Goal: Task Accomplishment & Management: Manage account settings

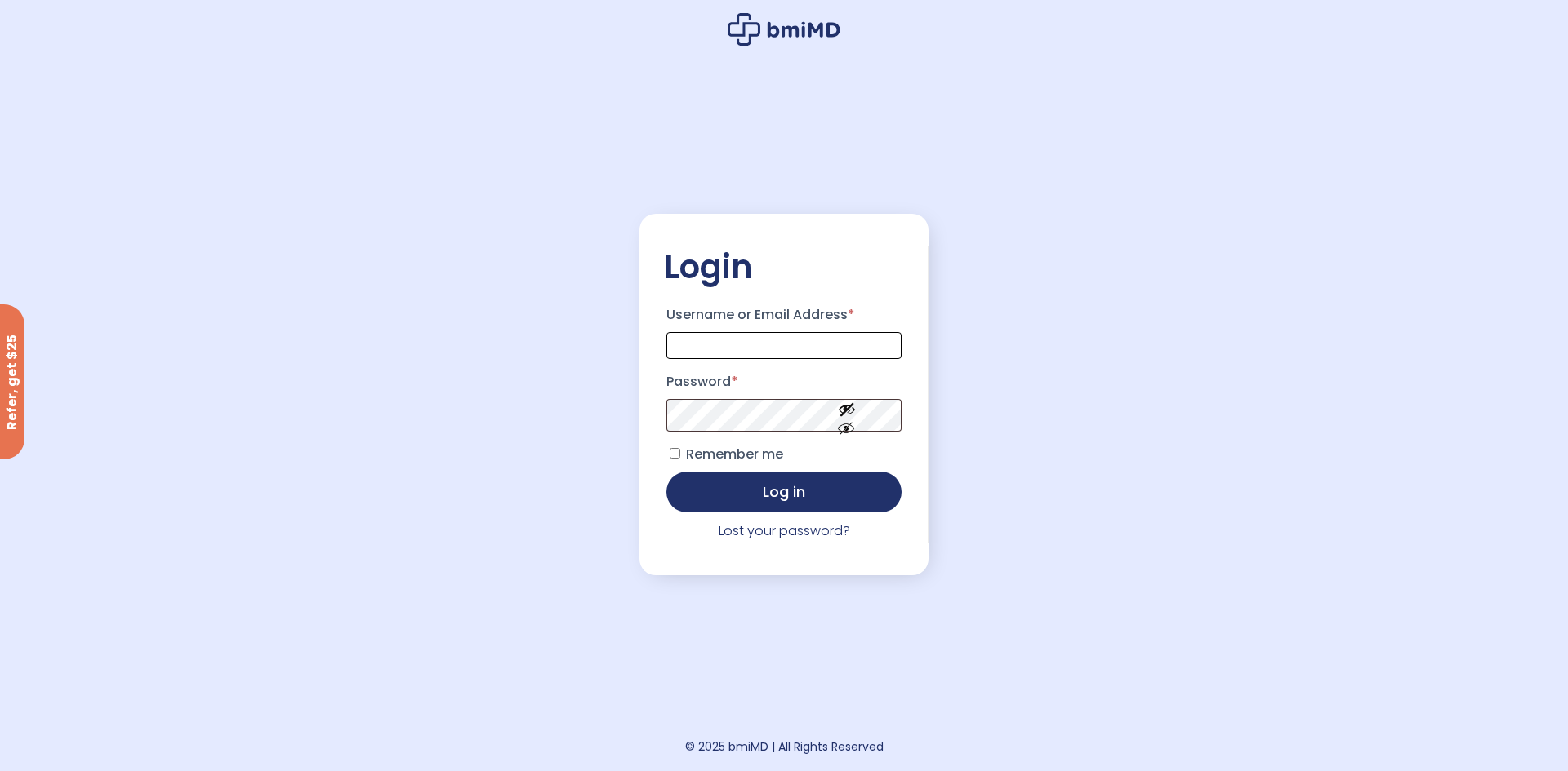
click at [789, 344] on input "Username or Email Address *" at bounding box center [784, 346] width 235 height 27
type input "**********"
click at [667, 472] on button "Log in" at bounding box center [784, 492] width 235 height 41
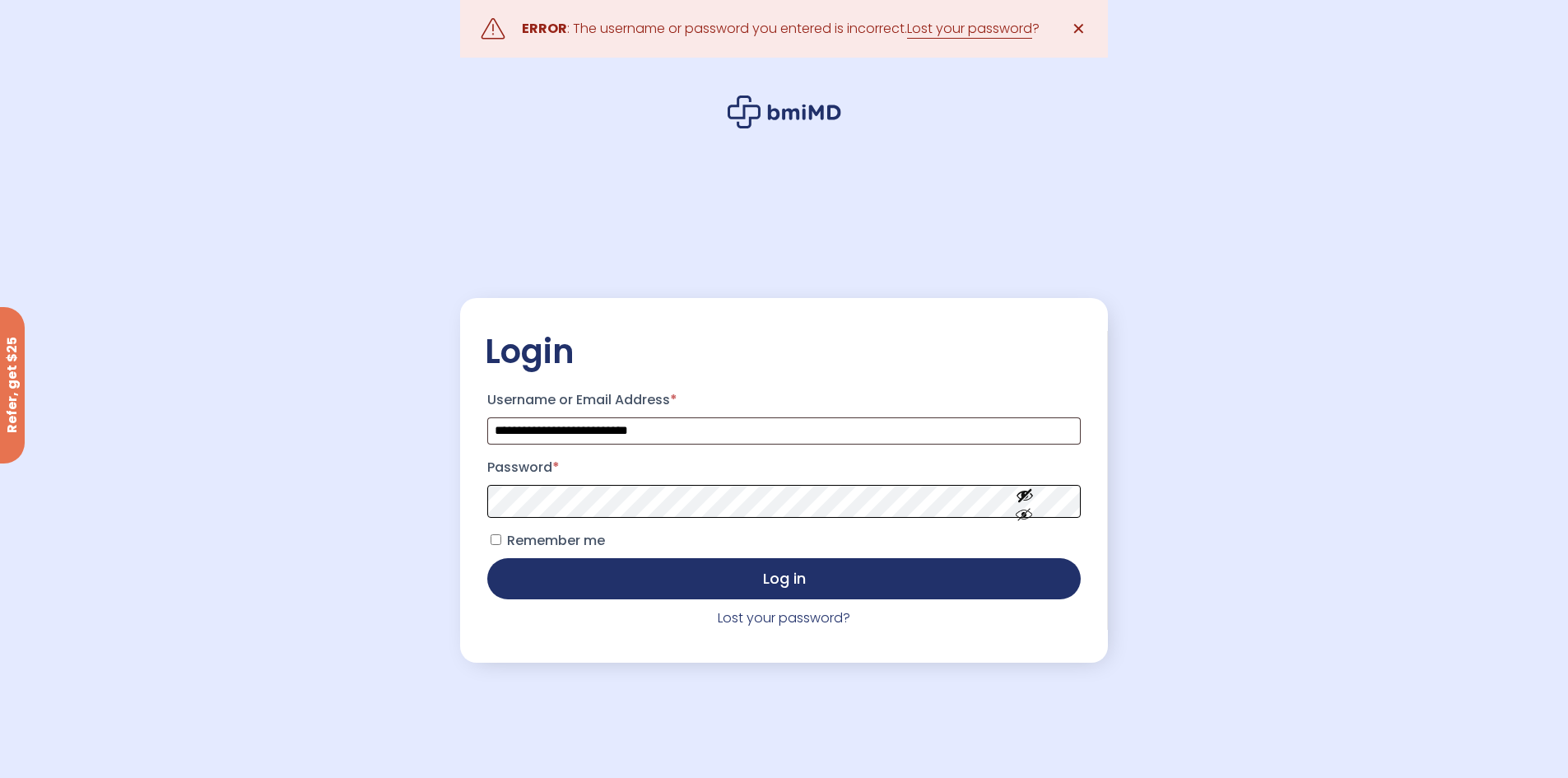
click at [487, 559] on button "Log in" at bounding box center [784, 580] width 593 height 41
drag, startPoint x: 778, startPoint y: 619, endPoint x: 794, endPoint y: 624, distance: 16.8
click at [781, 619] on link "Lost your password?" at bounding box center [784, 617] width 132 height 19
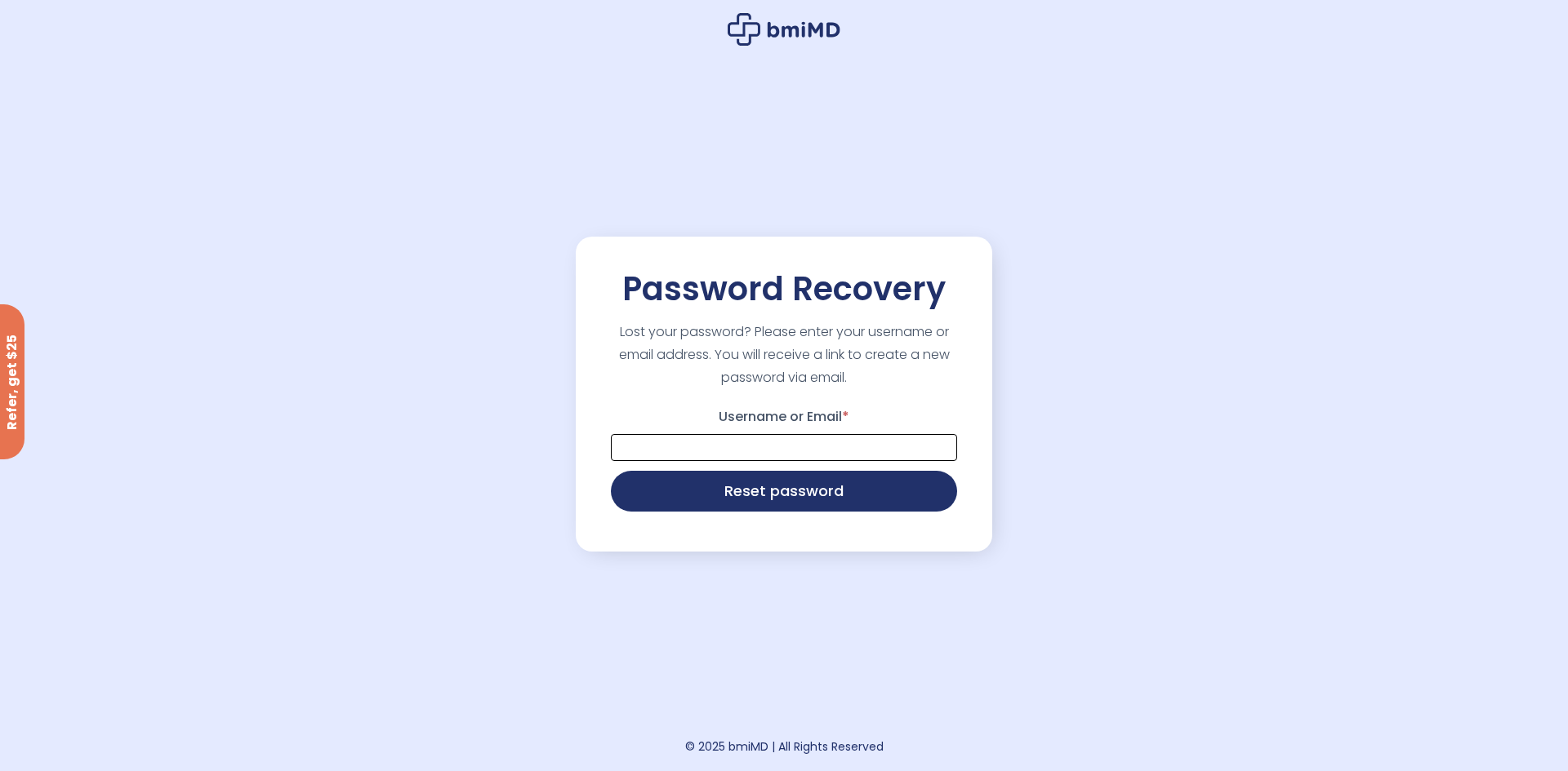
click at [731, 451] on input "Username or Email *" at bounding box center [784, 448] width 346 height 27
type input "**********"
click at [766, 490] on button "Reset password" at bounding box center [784, 490] width 346 height 41
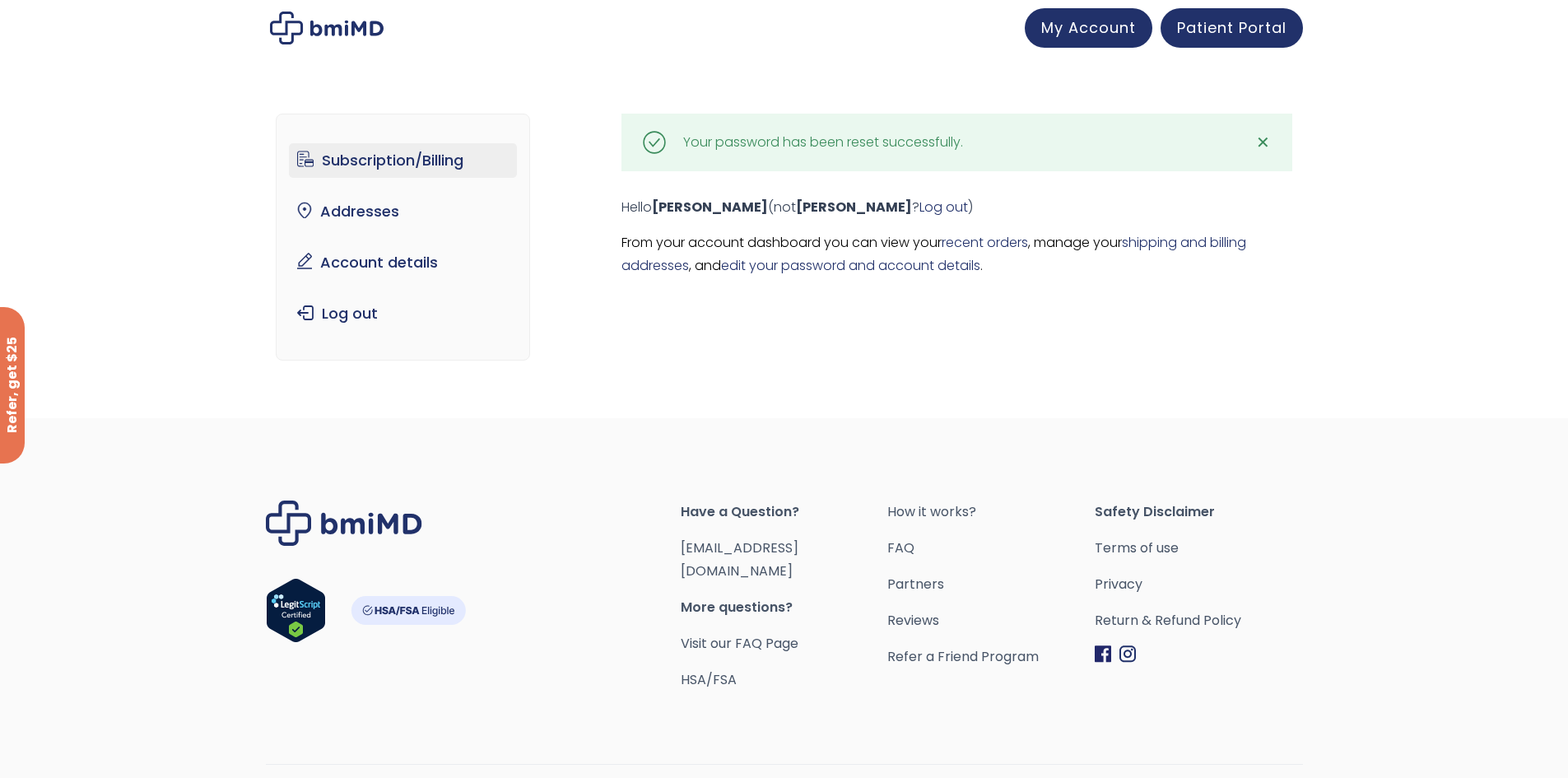
click at [449, 152] on link "Subscription/Billing" at bounding box center [403, 160] width 228 height 35
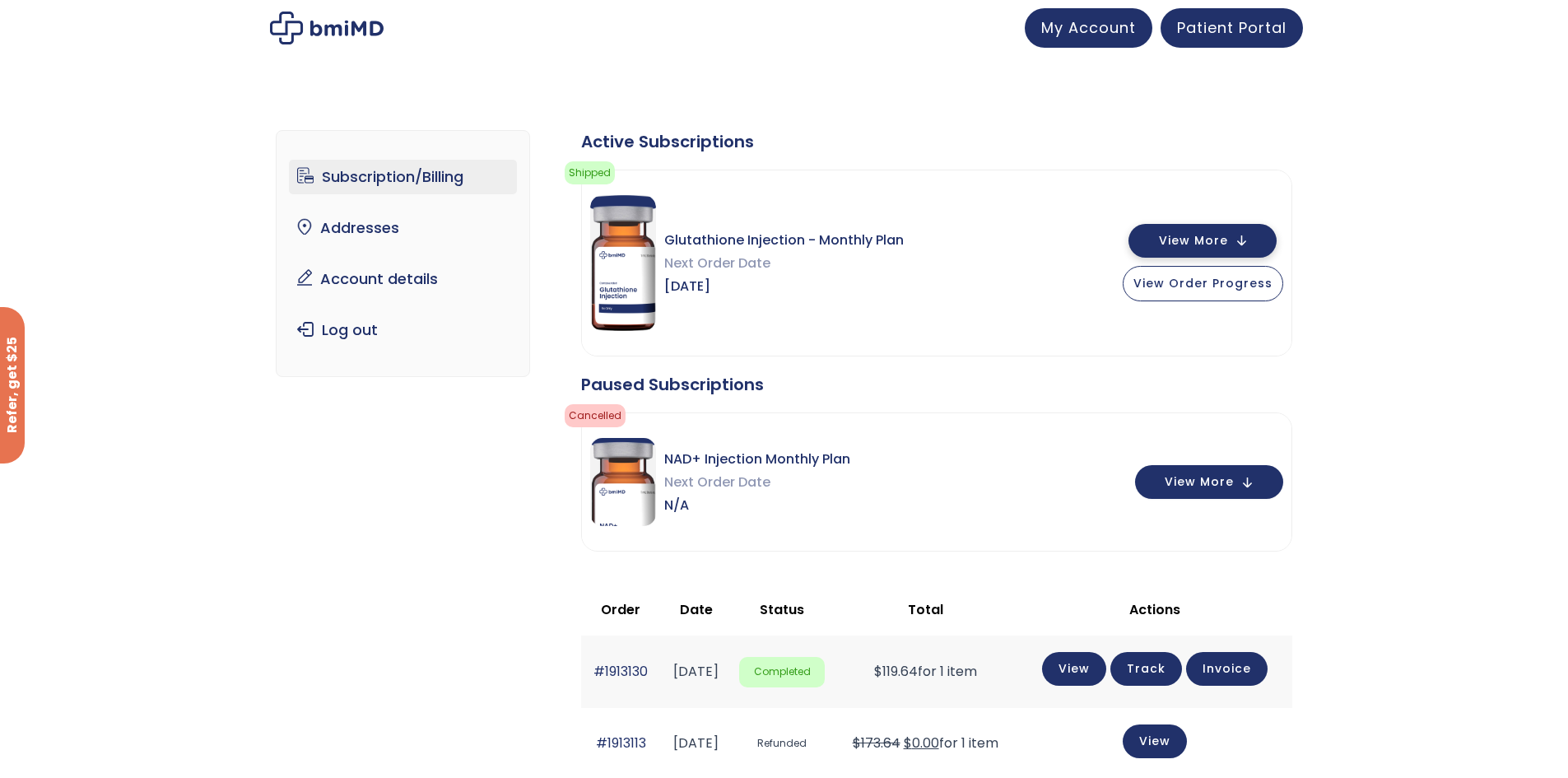
click at [1194, 249] on button "View More" at bounding box center [1203, 241] width 148 height 34
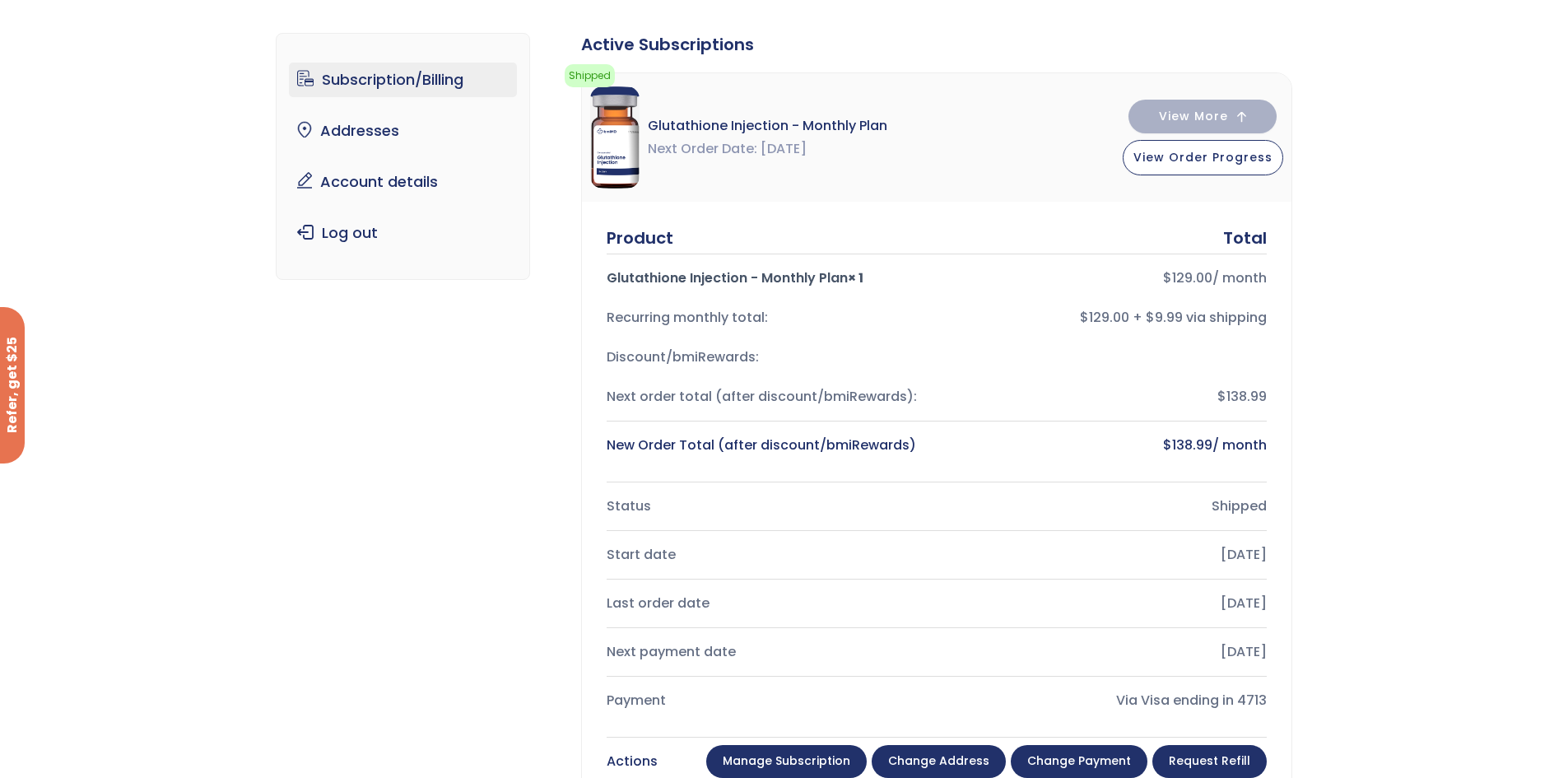
scroll to position [289, 0]
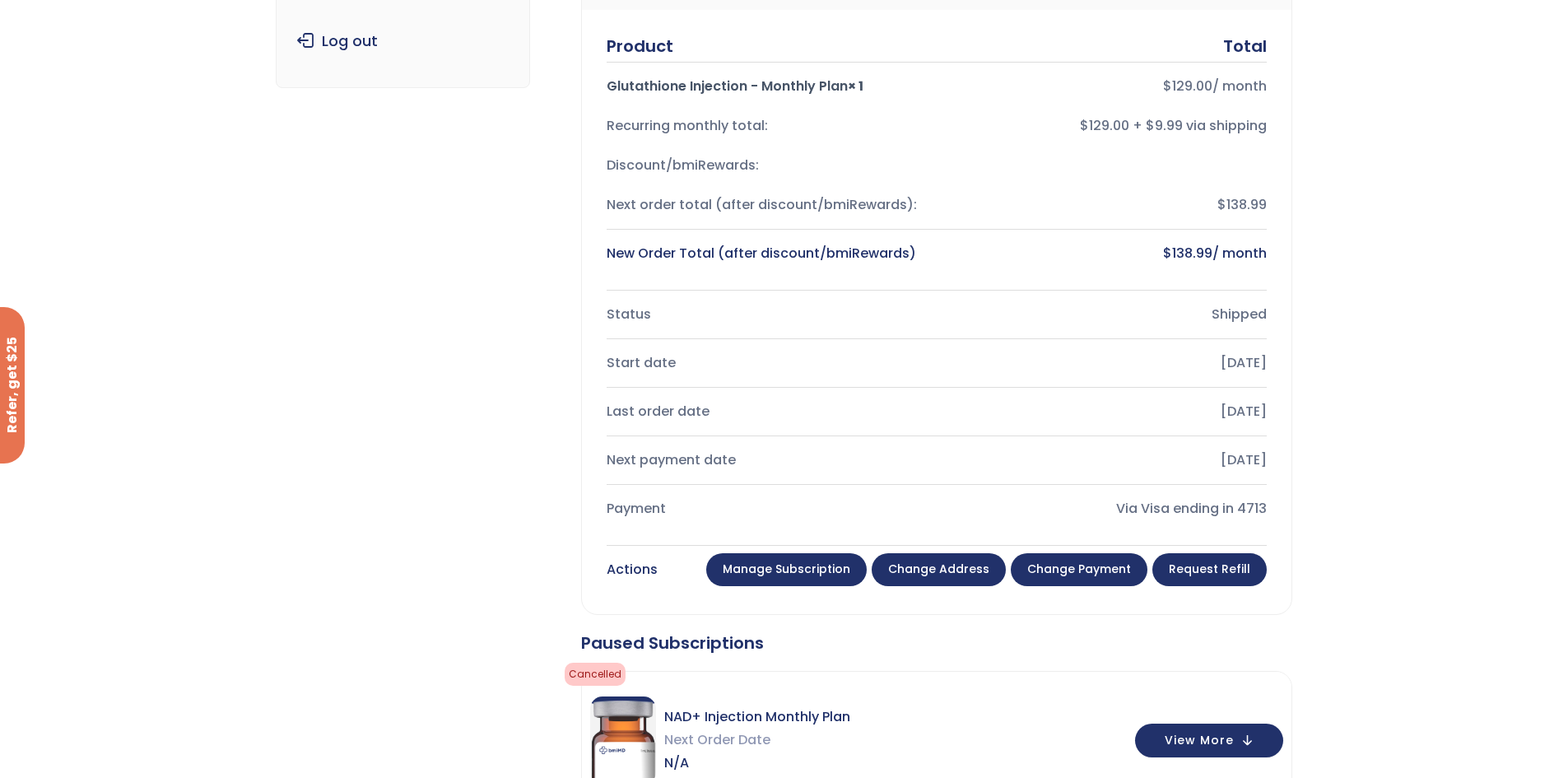
click at [802, 565] on link "Manage Subscription" at bounding box center [786, 570] width 161 height 33
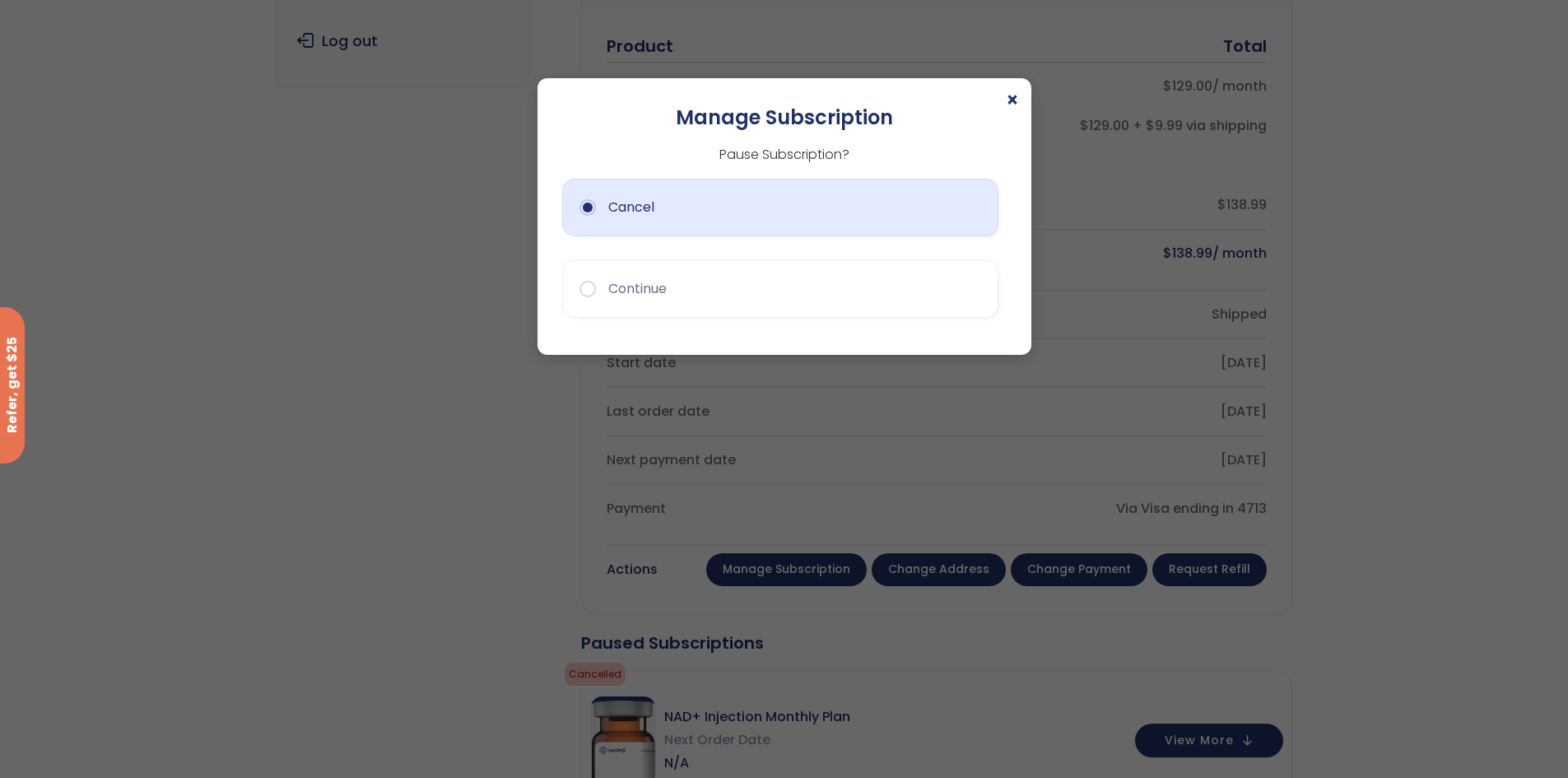
click at [733, 224] on button "Cancel" at bounding box center [781, 207] width 436 height 57
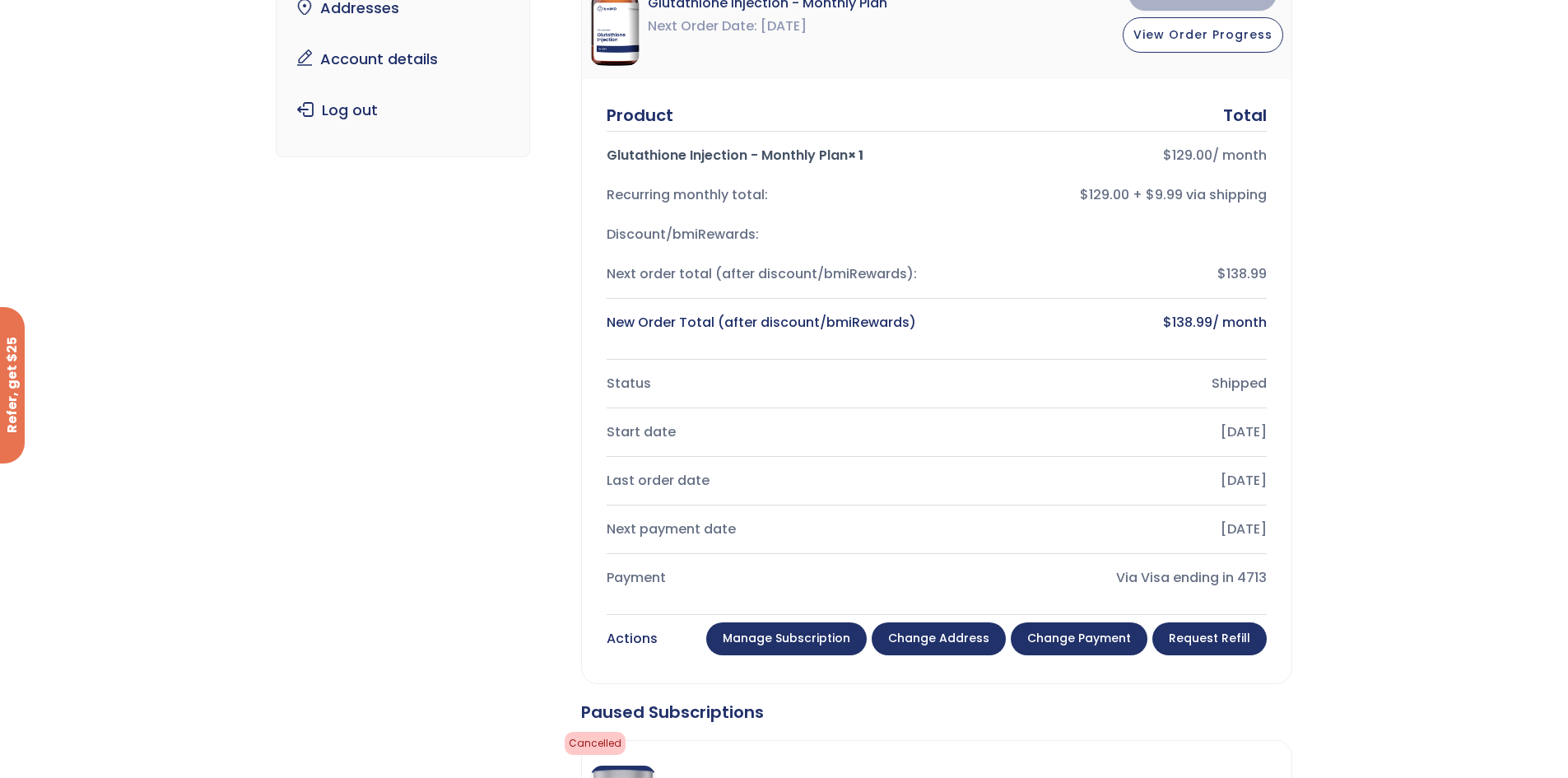
scroll to position [238, 0]
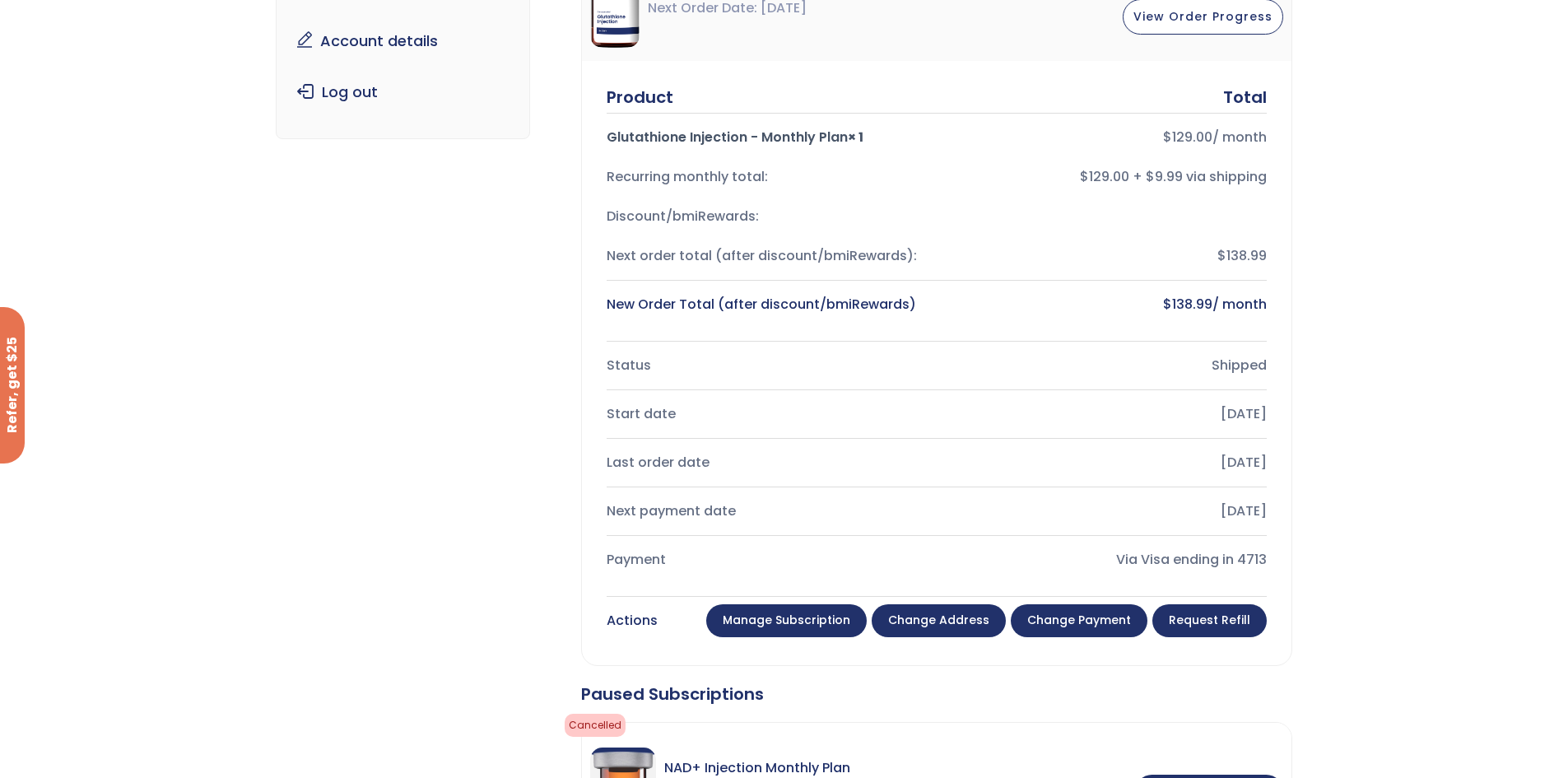
click at [803, 616] on link "Manage Subscription" at bounding box center [786, 620] width 161 height 33
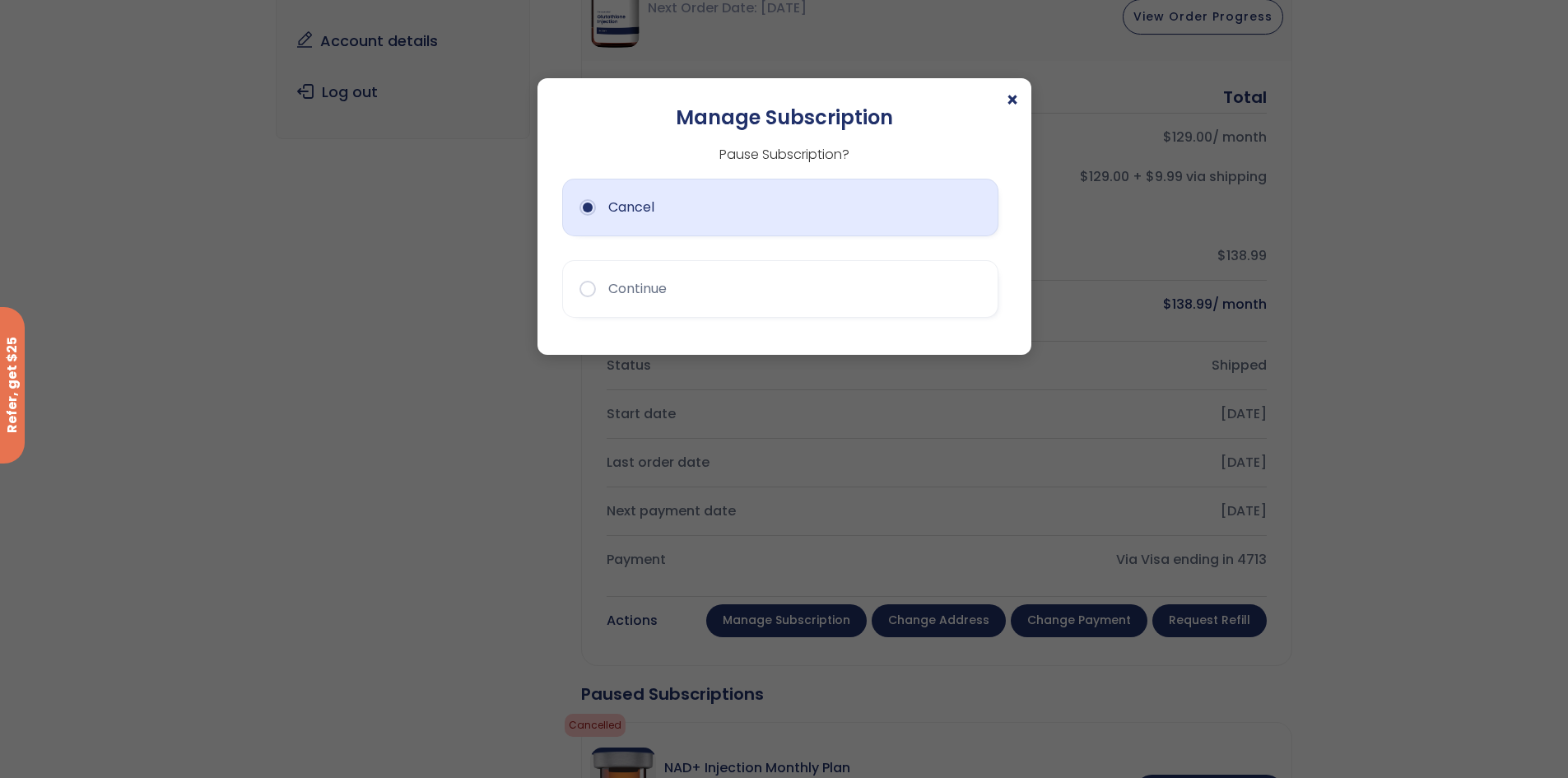
click at [829, 222] on button "Cancel" at bounding box center [781, 207] width 436 height 57
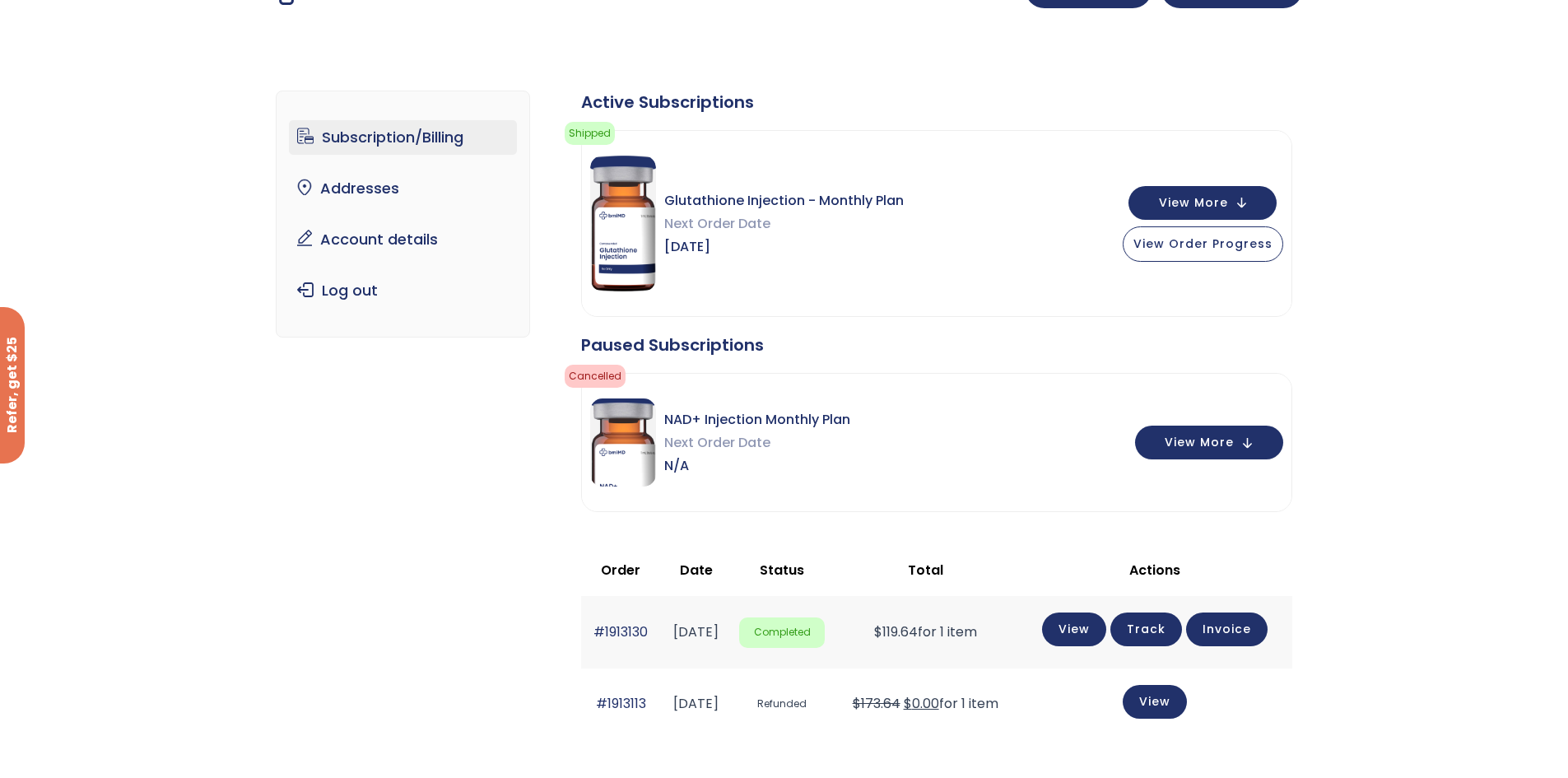
scroll to position [32, 0]
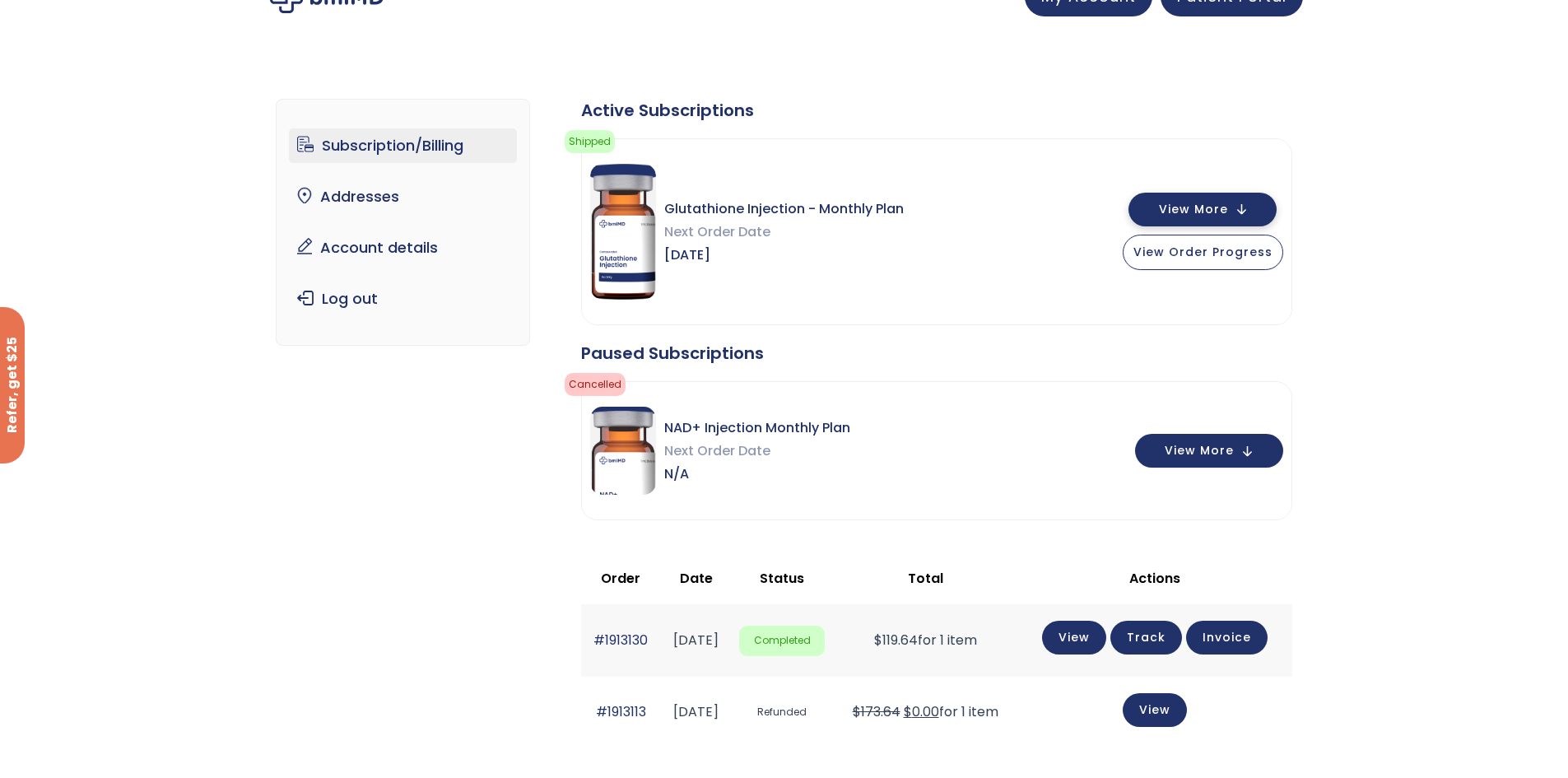
click at [1178, 206] on span "View More" at bounding box center [1194, 209] width 69 height 11
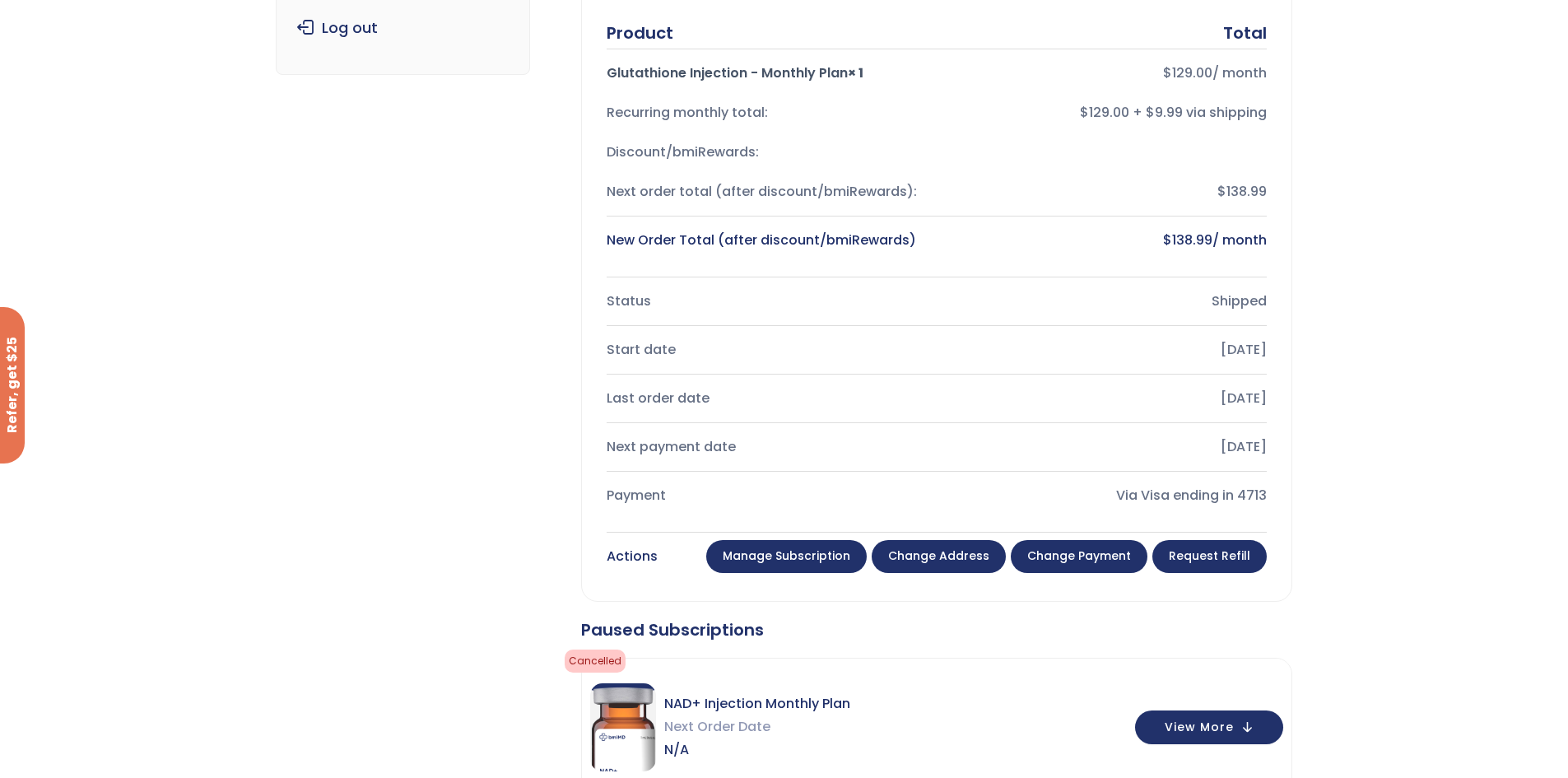
scroll to position [304, 0]
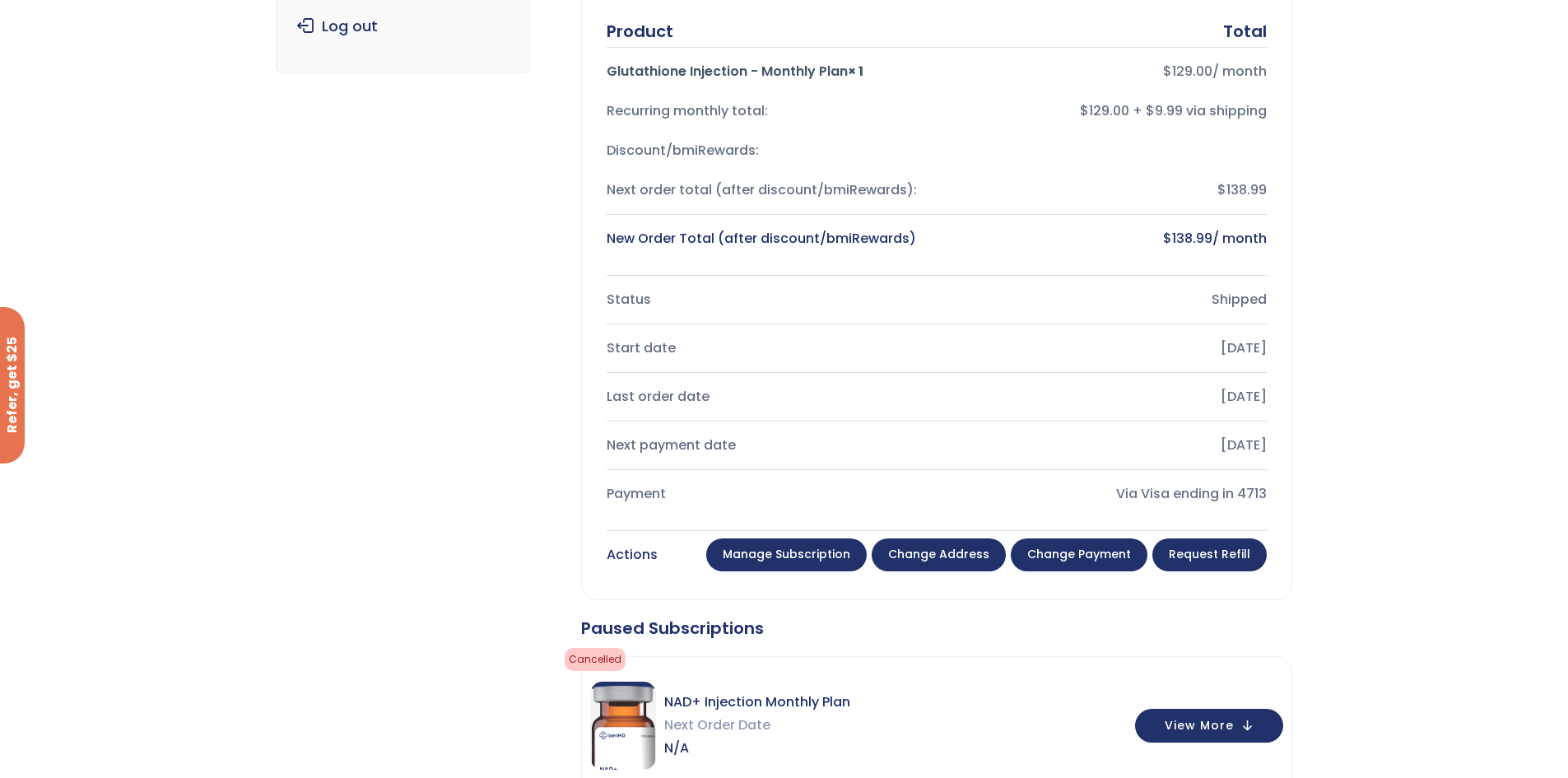
click at [807, 551] on link "Manage Subscription" at bounding box center [786, 555] width 161 height 33
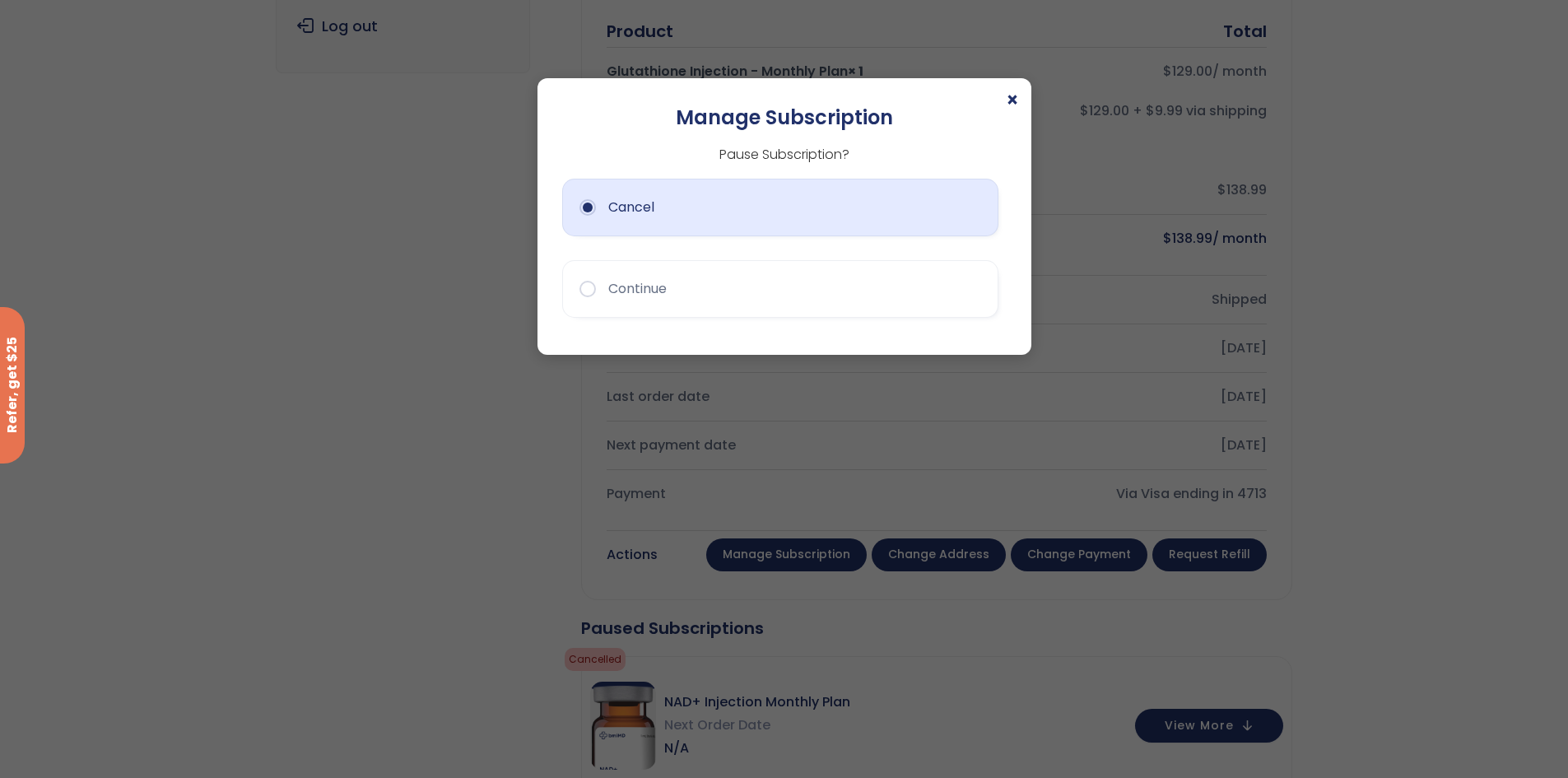
click at [825, 226] on button "Cancel" at bounding box center [781, 207] width 436 height 57
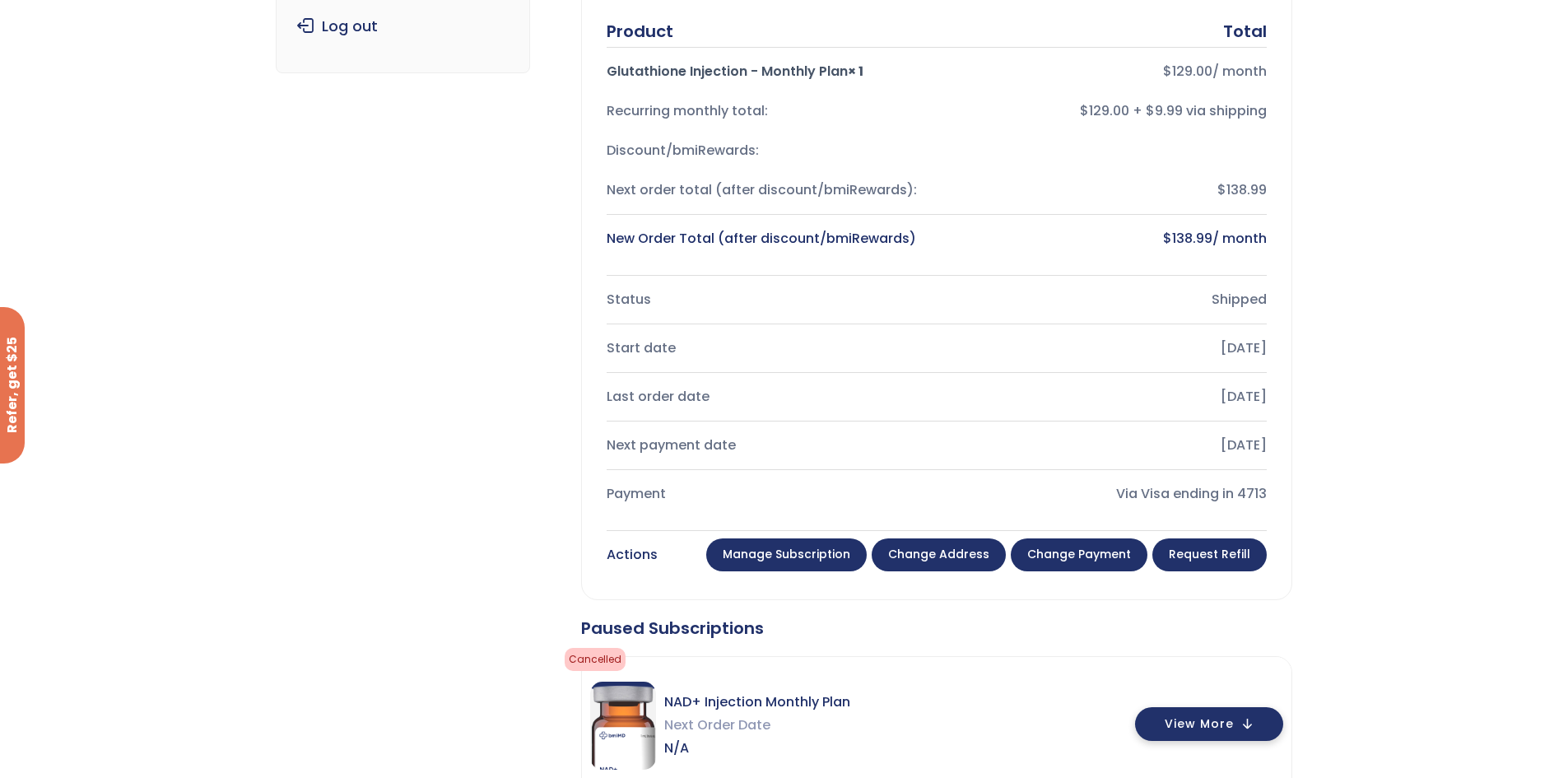
click at [1205, 726] on span "View More" at bounding box center [1199, 724] width 69 height 11
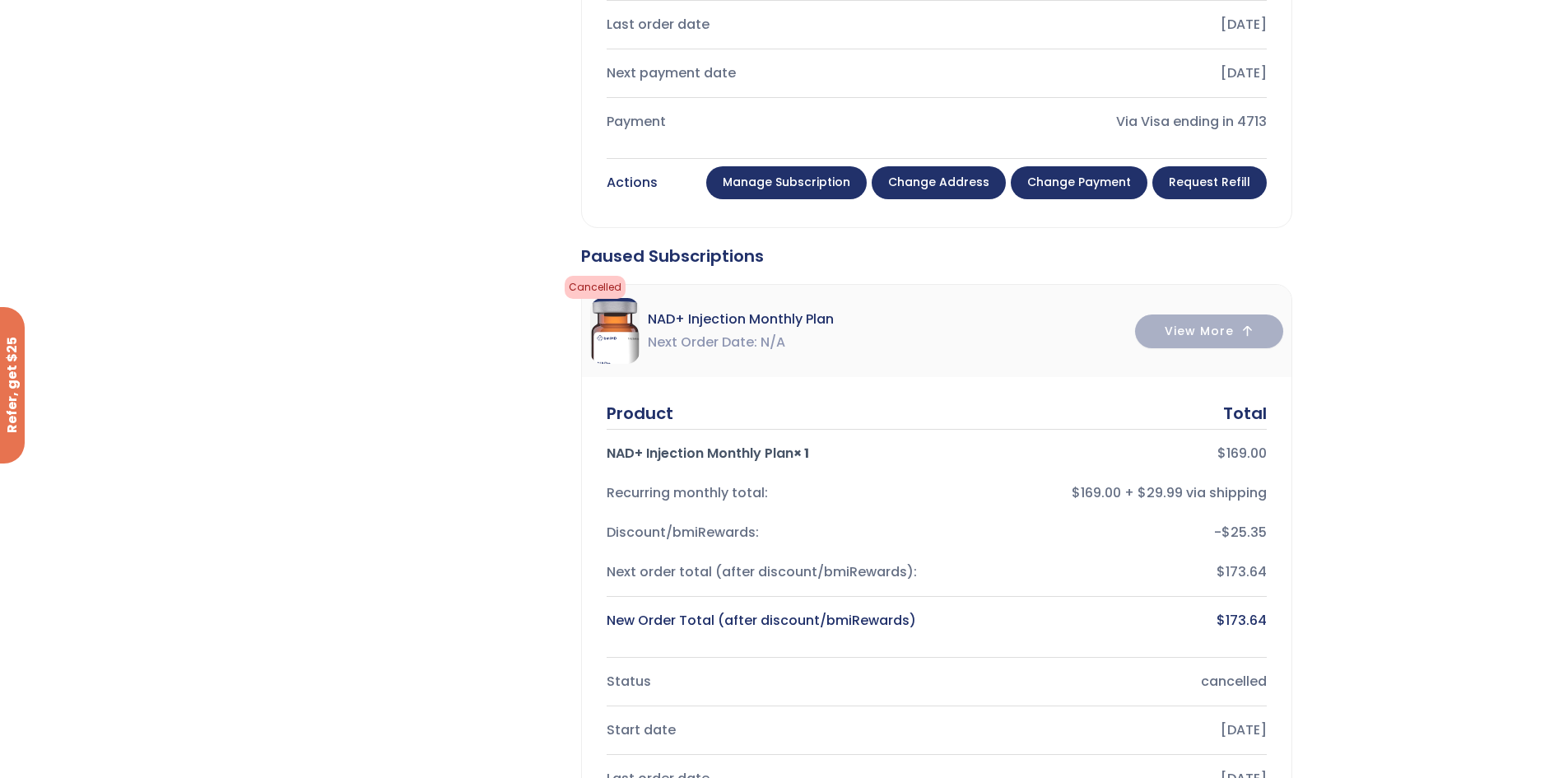
scroll to position [0, 0]
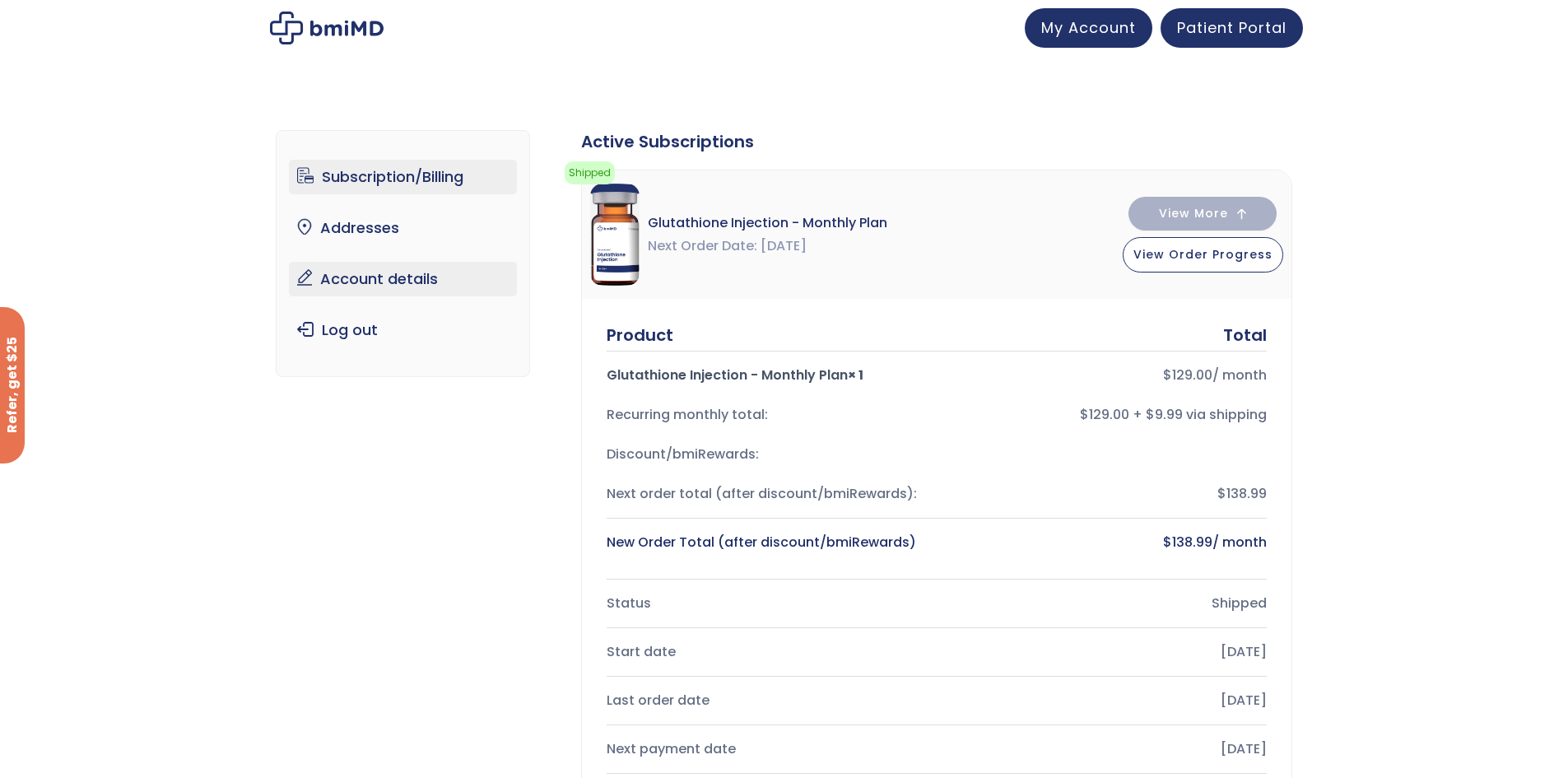
click at [421, 279] on link "Account details" at bounding box center [403, 278] width 228 height 35
